Goal: Task Accomplishment & Management: Complete application form

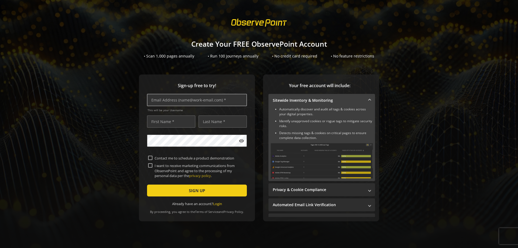
click at [175, 99] on input "text" at bounding box center [197, 100] width 100 height 12
type input "[EMAIL_ADDRESS][DOMAIN_NAME]"
click at [157, 123] on input "text" at bounding box center [171, 121] width 48 height 12
type input "J"
drag, startPoint x: 181, startPoint y: 122, endPoint x: 139, endPoint y: 121, distance: 42.7
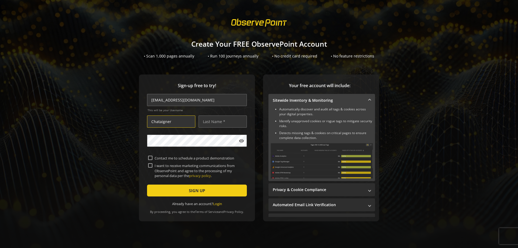
click at [139, 121] on div "Sign-up free to try! [EMAIL_ADDRESS][DOMAIN_NAME] This will be your Username Ch…" at bounding box center [197, 147] width 116 height 147
type input "Juliane"
click at [209, 123] on input "text" at bounding box center [223, 121] width 48 height 12
type input "Chataigner"
click at [241, 142] on mat-icon "visibility" at bounding box center [241, 140] width 5 height 5
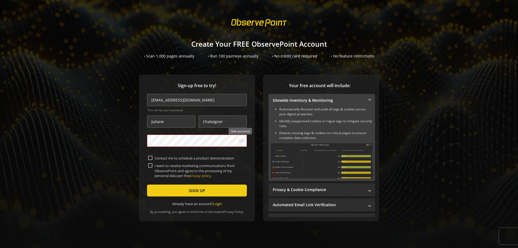
click at [239, 141] on mat-icon "visibility_off" at bounding box center [241, 140] width 5 height 5
click at [241, 142] on mat-icon "visibility" at bounding box center [241, 140] width 5 height 5
click at [241, 140] on mat-icon "visibility_off" at bounding box center [241, 140] width 5 height 5
click at [241, 140] on mat-icon "visibility" at bounding box center [241, 140] width 5 height 5
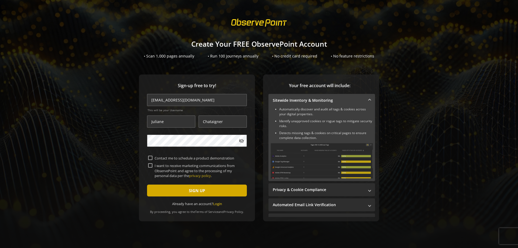
click at [177, 190] on span "submit" at bounding box center [197, 190] width 100 height 13
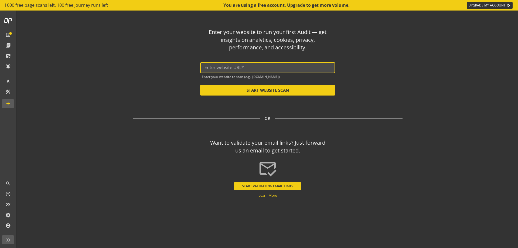
click at [234, 69] on input "text" at bounding box center [267, 67] width 126 height 5
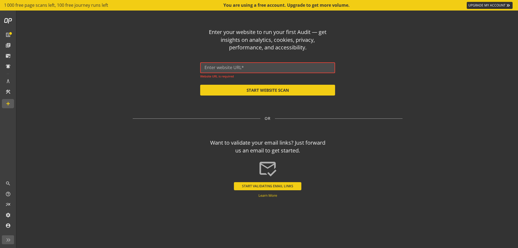
click at [217, 67] on input "text" at bounding box center [267, 67] width 126 height 5
paste input "[URL][DOMAIN_NAME]"
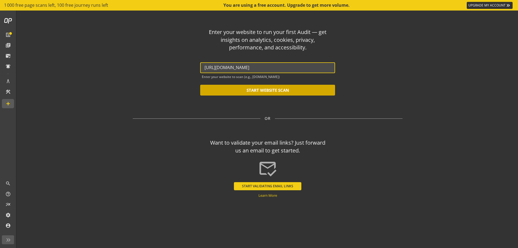
type input "[URL][DOMAIN_NAME]"
click at [264, 90] on button "START WEBSITE SCAN" at bounding box center [267, 90] width 135 height 11
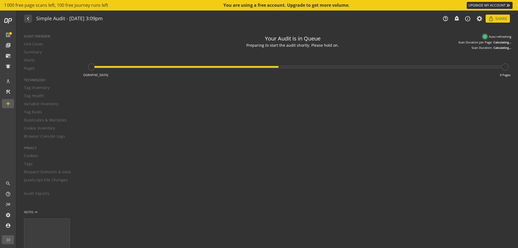
type textarea "Notes can include: -a description of what this audit is validating -changes in …"
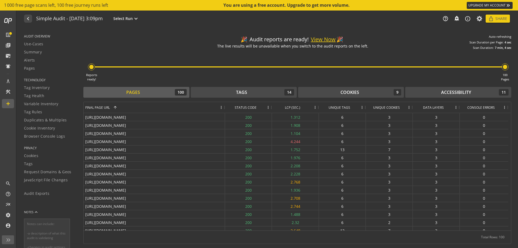
click at [320, 40] on button "View Now" at bounding box center [323, 40] width 25 height 8
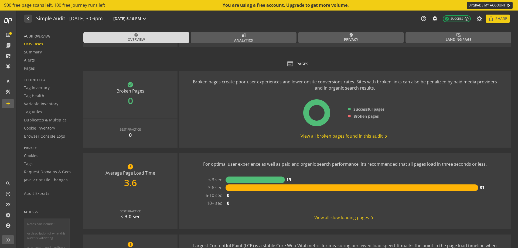
scroll to position [86, 0]
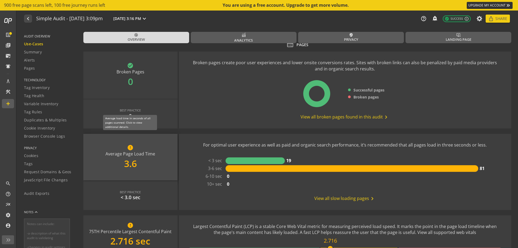
click at [137, 154] on div "error Average Page Load Time 3.6" at bounding box center [130, 157] width 94 height 47
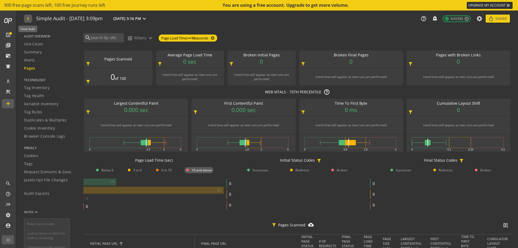
click at [25, 18] on mat-icon "navigate_before" at bounding box center [28, 18] width 6 height 6
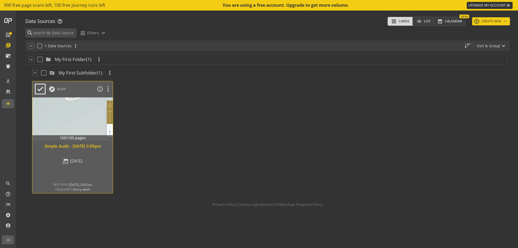
click at [78, 128] on div at bounding box center [72, 118] width 84 height 45
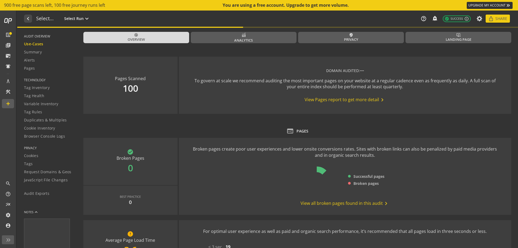
type textarea "Notes can include: -a description of what this audit is validating -changes in …"
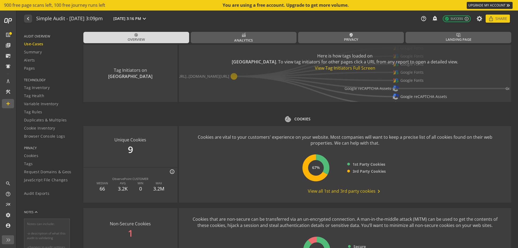
scroll to position [577, 0]
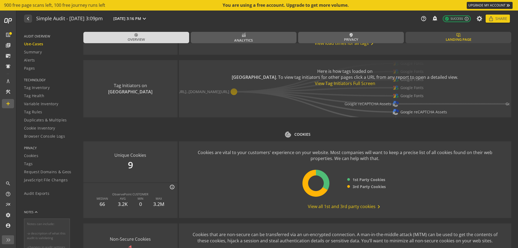
click at [427, 39] on link "important_devices Landing Page" at bounding box center [458, 37] width 106 height 11
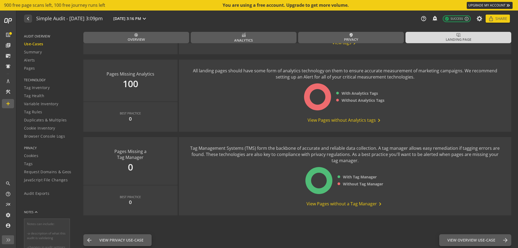
scroll to position [548, 0]
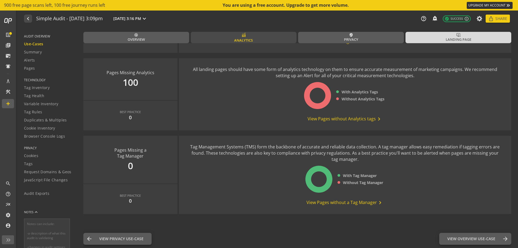
click at [243, 37] on icon at bounding box center [244, 35] width 4 height 6
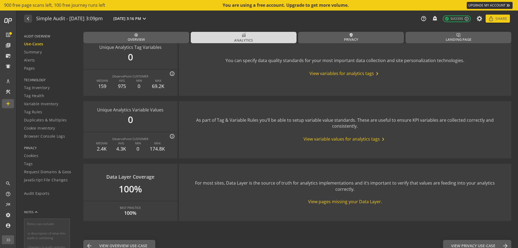
scroll to position [626, 0]
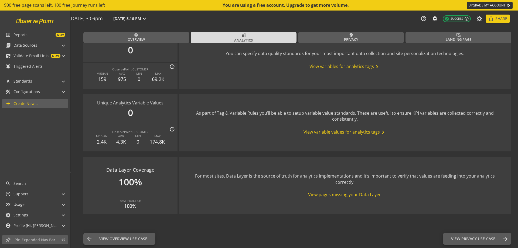
click at [29, 19] on link at bounding box center [35, 21] width 45 height 10
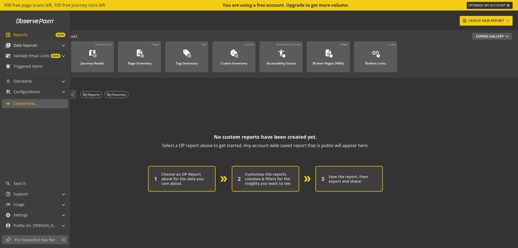
click at [62, 45] on span at bounding box center [63, 45] width 2 height 6
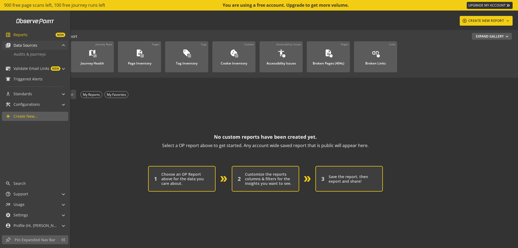
click at [62, 45] on span "library_books Data Sources" at bounding box center [33, 45] width 57 height 9
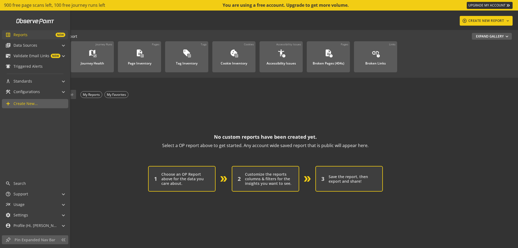
click at [31, 37] on span "Reports NEW" at bounding box center [40, 34] width 54 height 5
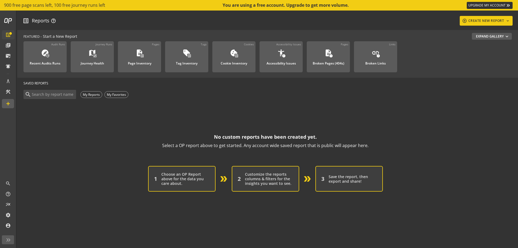
click at [134, 132] on op-account-reports-saved-reports-zero-state "No custom reports have been created yet. Select a OP report above to get starte…" at bounding box center [265, 145] width 484 height 91
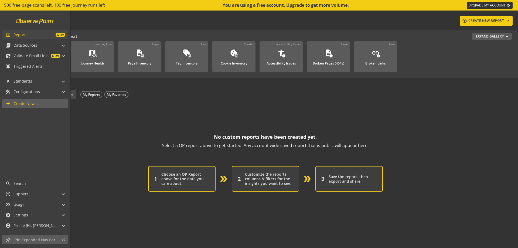
click at [28, 20] on link at bounding box center [35, 21] width 45 height 10
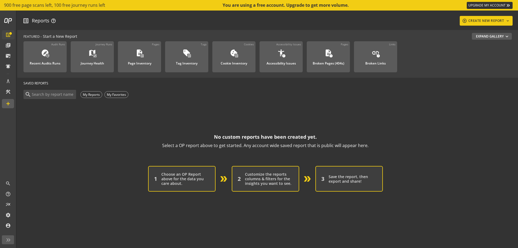
click at [186, 174] on div "Choose an OP Report above for the data you care about." at bounding box center [185, 179] width 48 height 14
click at [273, 180] on div "Customize the reports columns & filters for the insights you want to see." at bounding box center [269, 179] width 48 height 14
click at [357, 180] on div "Save the report, then export and share!" at bounding box center [353, 178] width 48 height 9
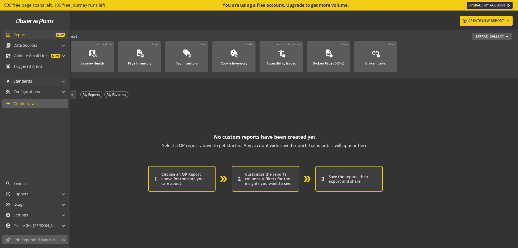
click at [24, 84] on div "architecture Standards" at bounding box center [18, 81] width 27 height 9
click at [32, 87] on div "list_alt Reports NEW library_books Data Sources Audits & Journeys mark_email_re…" at bounding box center [35, 94] width 70 height 167
click at [31, 90] on span "Configurations" at bounding box center [26, 91] width 26 height 5
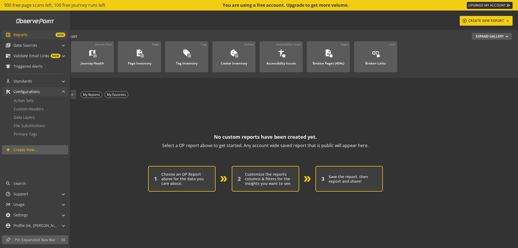
click at [31, 90] on span "Configurations" at bounding box center [26, 91] width 26 height 5
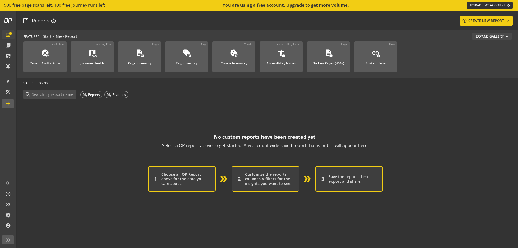
click at [507, 36] on button "Expand Gallery expand_more" at bounding box center [492, 36] width 40 height 7
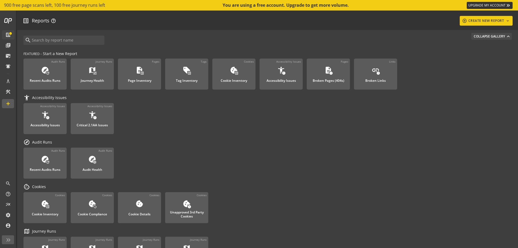
click at [507, 36] on mat-icon "expand_more" at bounding box center [508, 36] width 5 height 5
